Goal: Navigation & Orientation: Find specific page/section

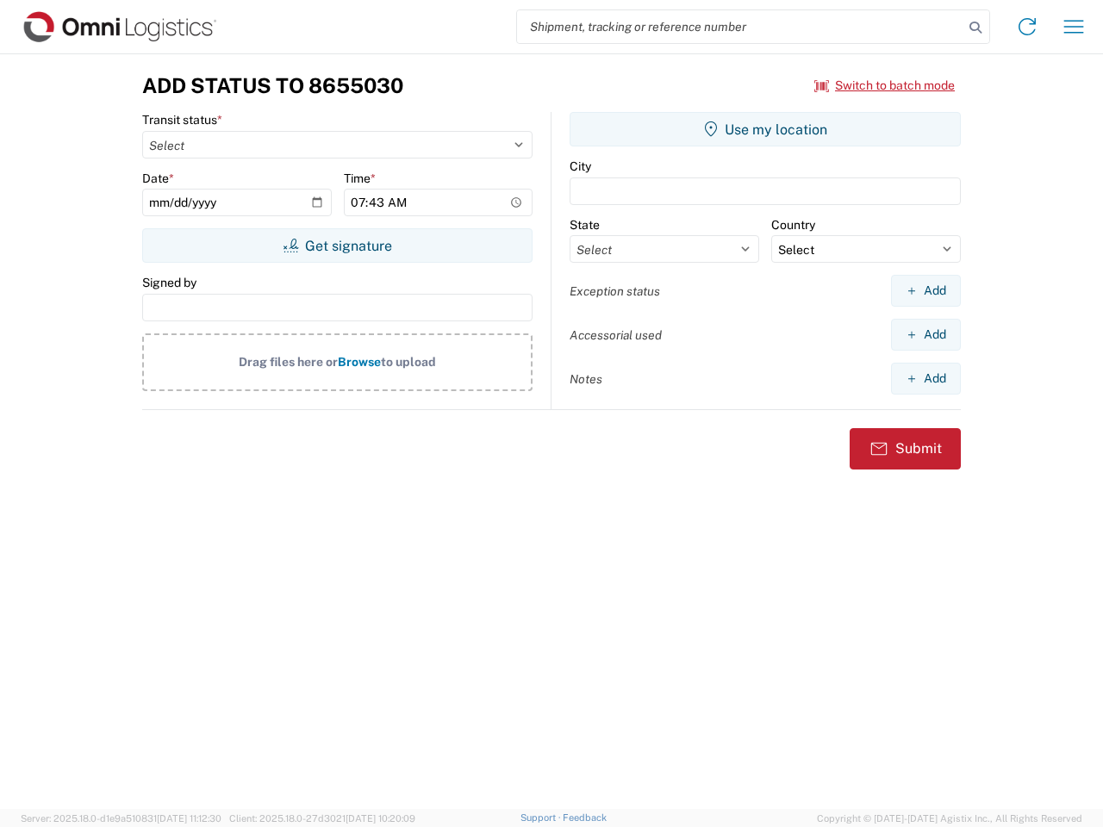
click at [740, 27] on input "search" at bounding box center [740, 26] width 446 height 33
click at [975, 28] on icon at bounding box center [975, 28] width 24 height 24
click at [1027, 27] on icon at bounding box center [1027, 27] width 28 height 28
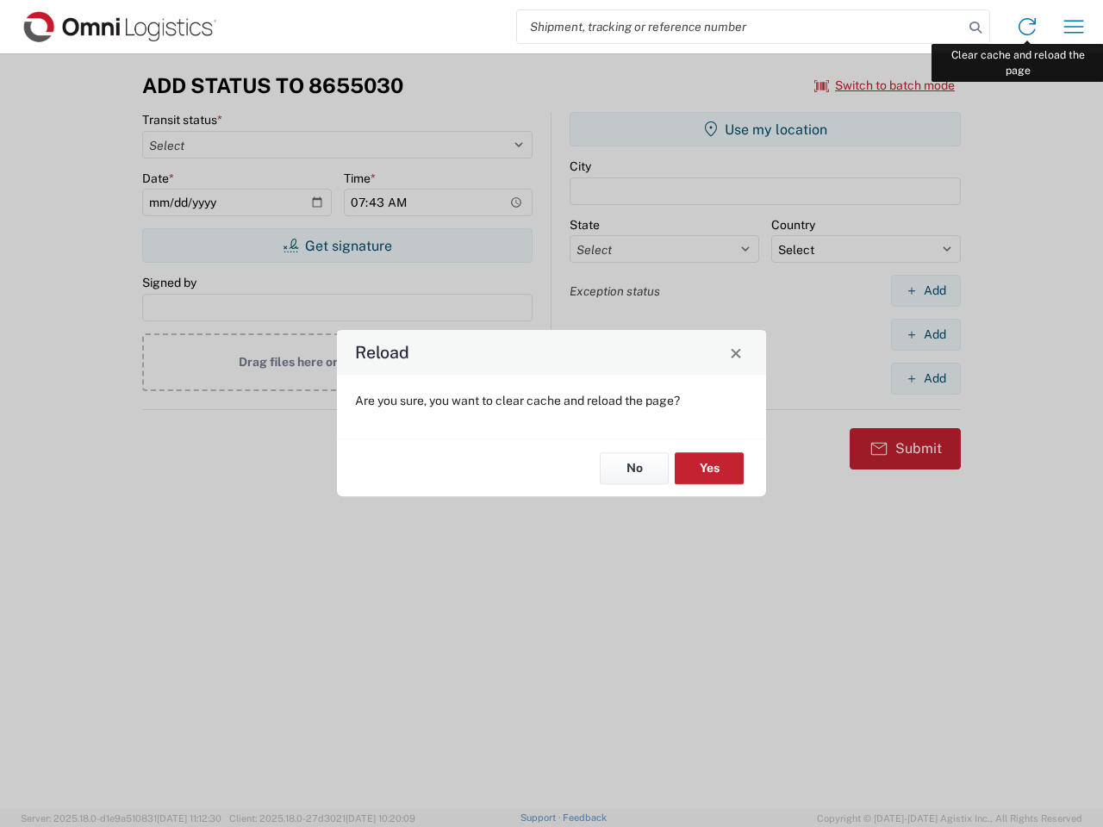
click at [1074, 27] on div "Reload Are you sure, you want to clear cache and reload the page? No Yes" at bounding box center [551, 413] width 1103 height 827
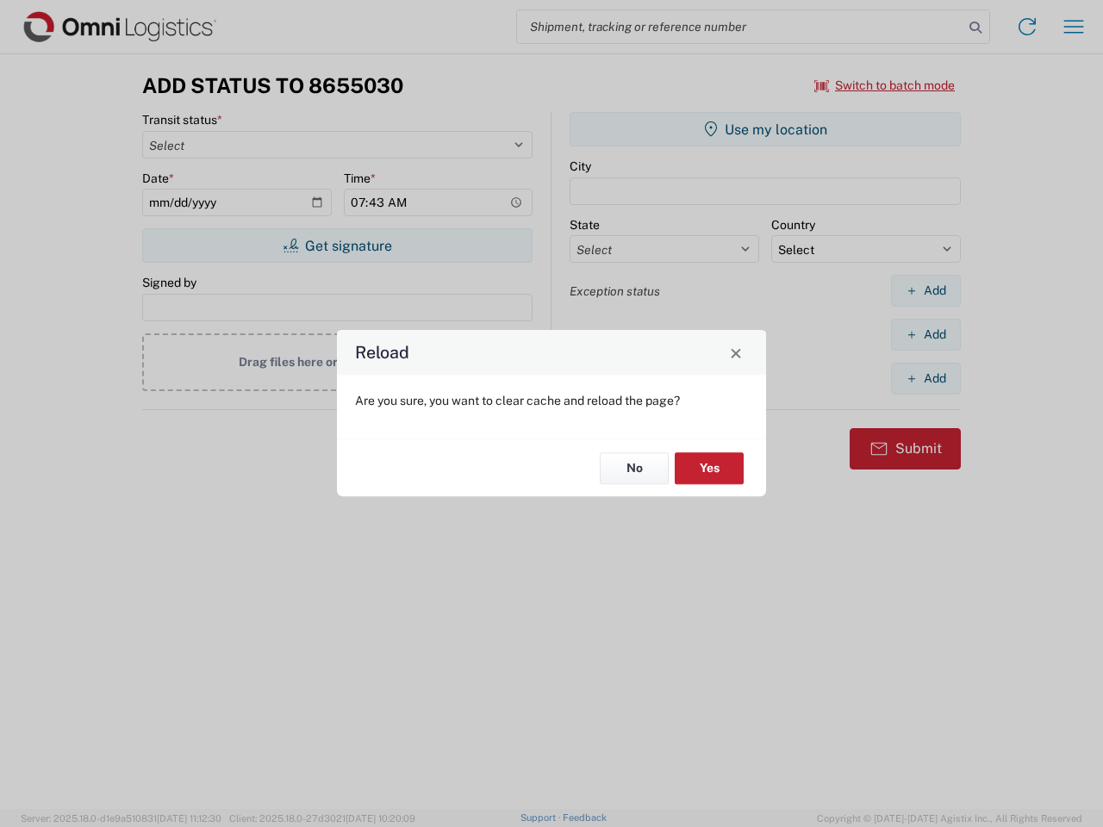
click at [885, 85] on div "Reload Are you sure, you want to clear cache and reload the page? No Yes" at bounding box center [551, 413] width 1103 height 827
click at [337, 246] on div "Reload Are you sure, you want to clear cache and reload the page? No Yes" at bounding box center [551, 413] width 1103 height 827
click at [765, 129] on div "Reload Are you sure, you want to clear cache and reload the page? No Yes" at bounding box center [551, 413] width 1103 height 827
click at [925, 290] on div "Reload Are you sure, you want to clear cache and reload the page? No Yes" at bounding box center [551, 413] width 1103 height 827
click at [925, 334] on div "Reload Are you sure, you want to clear cache and reload the page? No Yes" at bounding box center [551, 413] width 1103 height 827
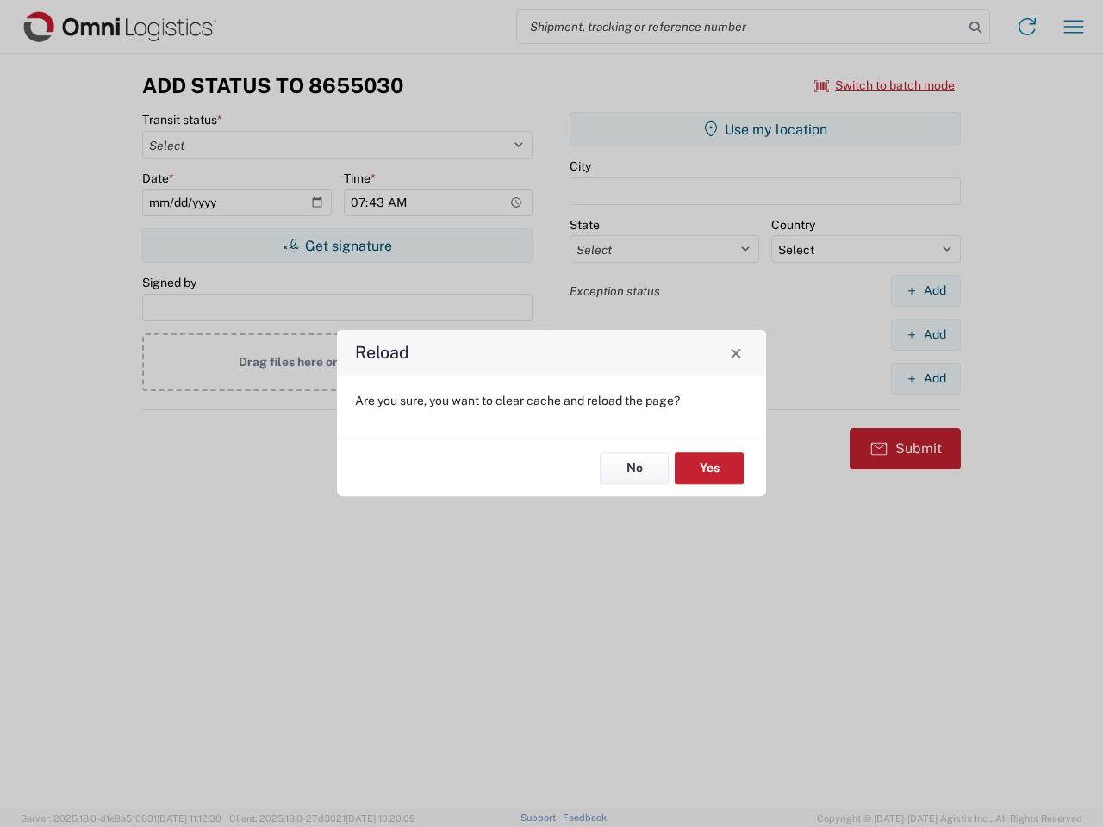
click at [925, 378] on div "Reload Are you sure, you want to clear cache and reload the page? No Yes" at bounding box center [551, 413] width 1103 height 827
